Goal: Task Accomplishment & Management: Use online tool/utility

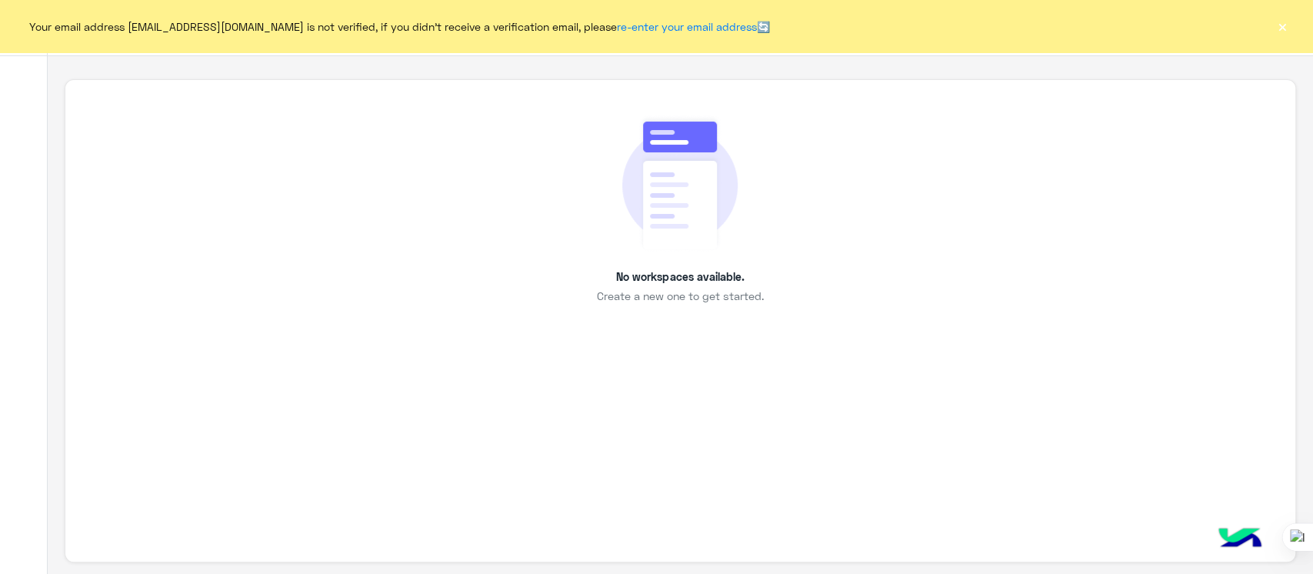
click at [984, 28] on button "×" at bounding box center [1281, 25] width 15 height 15
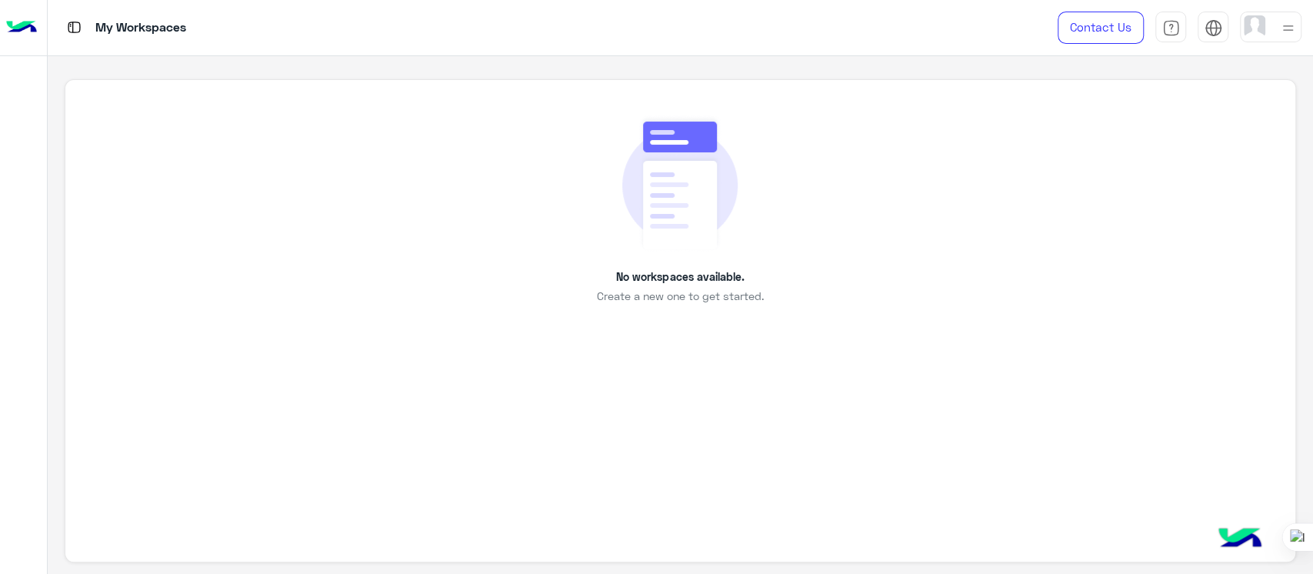
click at [716, 208] on img at bounding box center [679, 183] width 115 height 137
drag, startPoint x: 716, startPoint y: 208, endPoint x: 539, endPoint y: 124, distance: 196.1
click at [539, 124] on div "No workspaces available. Create a new one to get started." at bounding box center [680, 210] width 1160 height 190
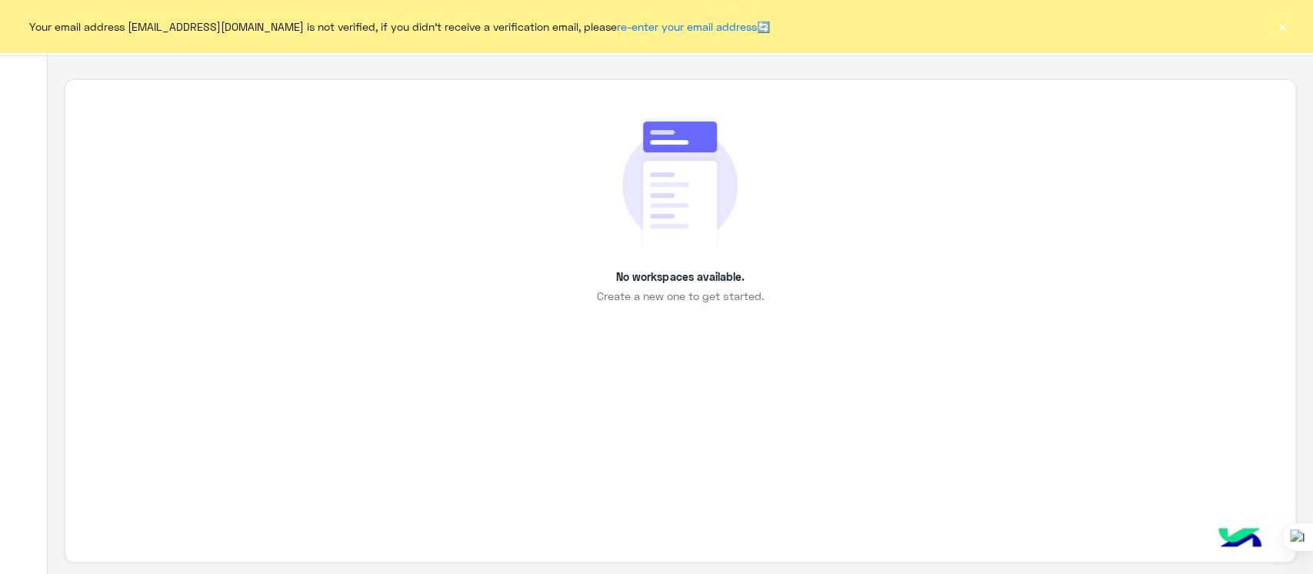
click at [1287, 30] on button "×" at bounding box center [1281, 25] width 15 height 15
